Goal: Task Accomplishment & Management: Use online tool/utility

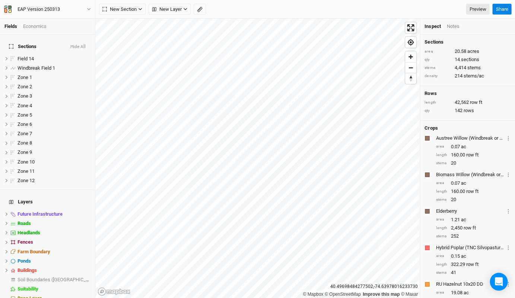
click at [92, 9] on div "EAP Version 250313 Back Project Settings User settings Imperial Metric Keyboard…" at bounding box center [47, 9] width 95 height 19
click at [88, 9] on icon "button" at bounding box center [88, 9] width 3 height 2
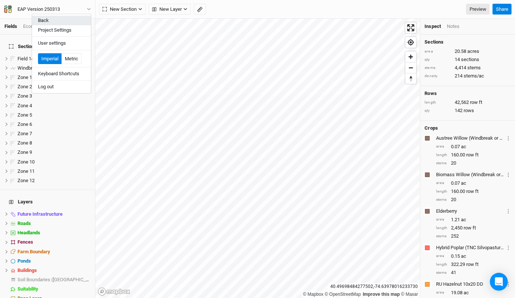
click at [55, 22] on button "Back" at bounding box center [61, 21] width 59 height 10
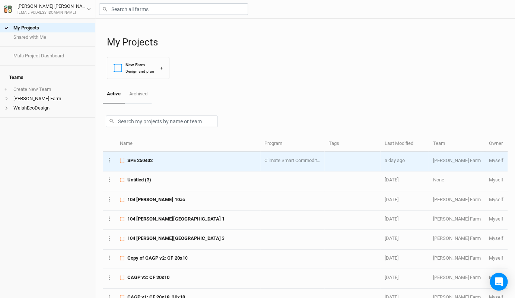
click at [139, 156] on td "SPE 250402" at bounding box center [188, 161] width 145 height 19
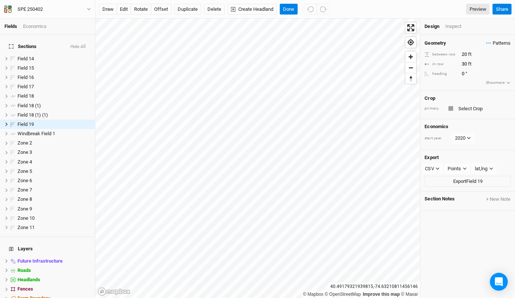
click at [393, 42] on span "Patterns" at bounding box center [498, 42] width 24 height 7
click at [393, 36] on div "Geometry Patterns between row 20 ft in row 30 ft heading 0 ° Show more" at bounding box center [467, 63] width 95 height 56
click at [393, 79] on button "Show more" at bounding box center [498, 82] width 25 height 7
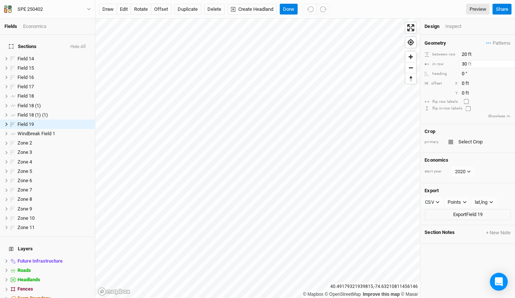
click at [393, 63] on input "30" at bounding box center [491, 64] width 65 height 8
click at [393, 55] on input "20" at bounding box center [491, 54] width 65 height 8
click at [393, 60] on input "30" at bounding box center [491, 64] width 65 height 8
type input "3"
type input "10"
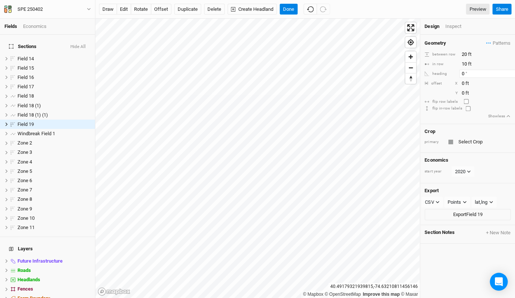
click at [393, 73] on input "0" at bounding box center [491, 74] width 65 height 8
click at [393, 83] on input "0" at bounding box center [491, 83] width 65 height 8
click at [283, 10] on button "Done" at bounding box center [289, 9] width 18 height 11
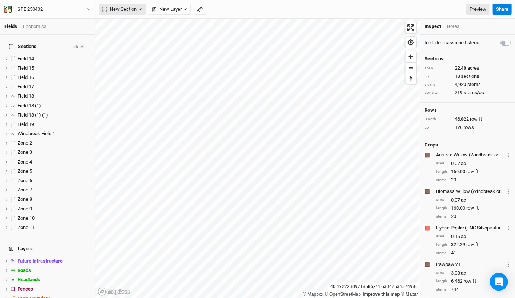
click at [133, 13] on button "New Section" at bounding box center [122, 9] width 47 height 11
click at [122, 34] on div "Line" at bounding box center [121, 36] width 12 height 9
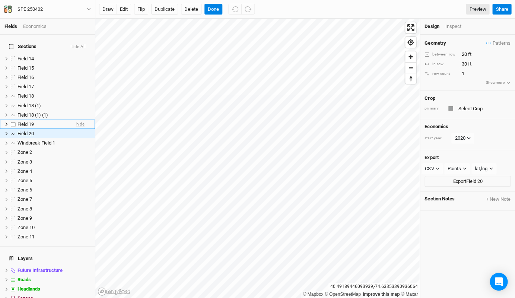
click at [78, 120] on span "hide" at bounding box center [80, 124] width 8 height 9
click at [76, 110] on span "hide" at bounding box center [80, 114] width 8 height 9
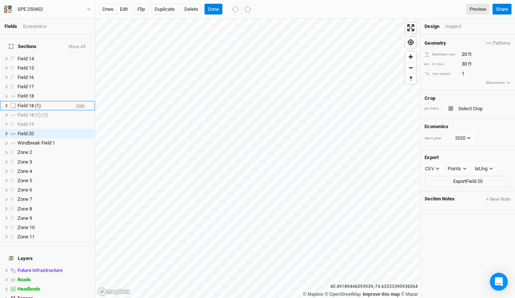
click at [77, 101] on span "hide" at bounding box center [80, 105] width 8 height 9
click at [76, 92] on span "hide" at bounding box center [80, 96] width 8 height 9
click at [74, 92] on span "show" at bounding box center [79, 96] width 10 height 9
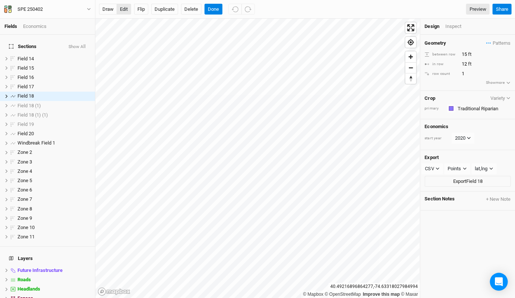
click at [120, 9] on button "edit" at bounding box center [124, 9] width 15 height 11
click at [31, 93] on span "Field 18" at bounding box center [26, 96] width 16 height 6
click at [34, 93] on span "Field 18" at bounding box center [26, 96] width 16 height 6
type input "Pond Edge"
